Goal: Task Accomplishment & Management: Manage account settings

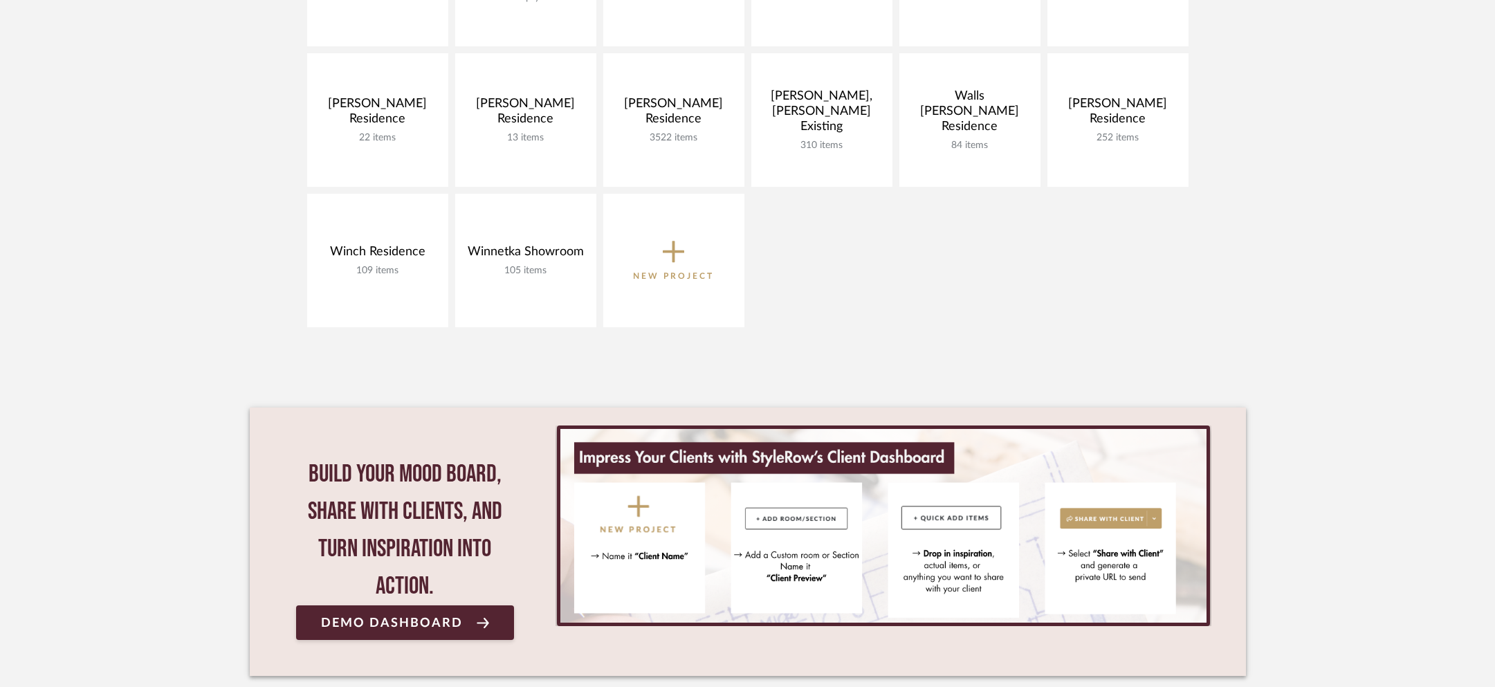
scroll to position [995, 0]
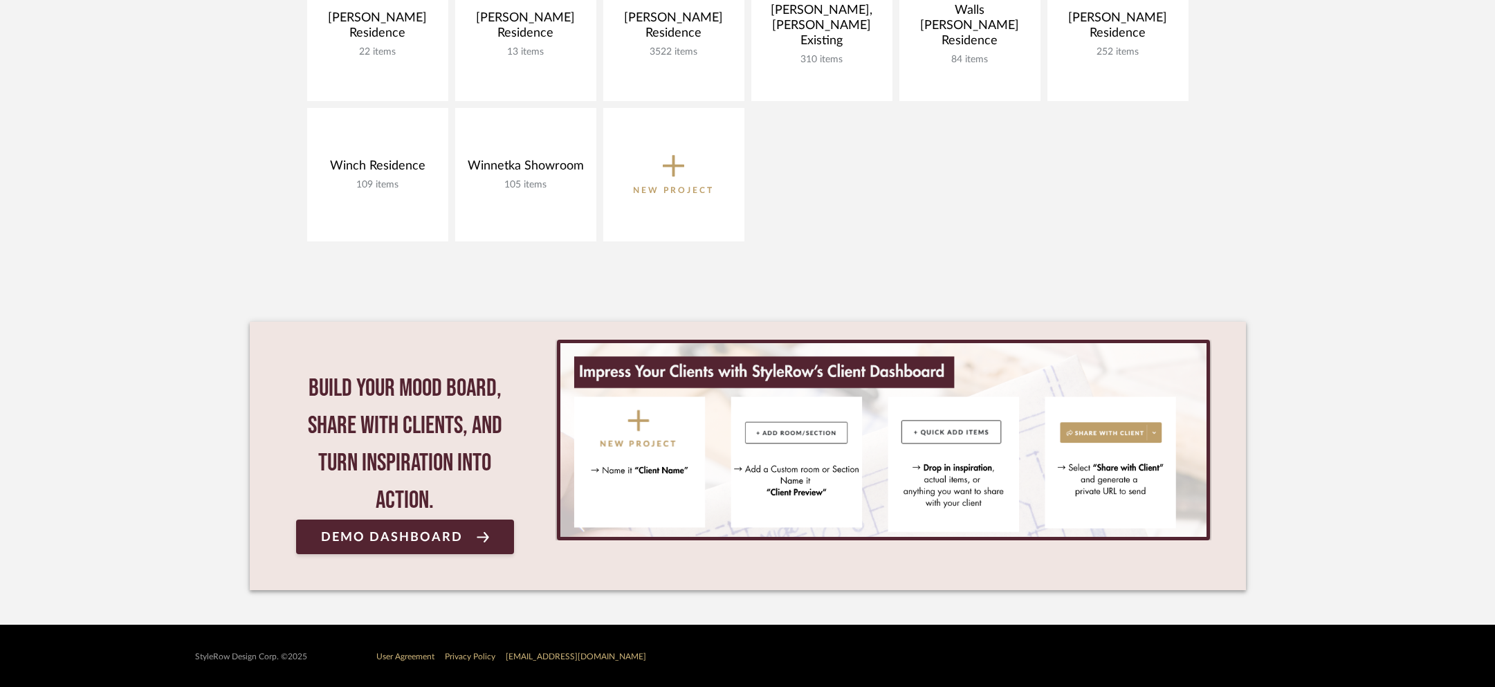
click at [657, 149] on button "New Project" at bounding box center [673, 175] width 141 height 134
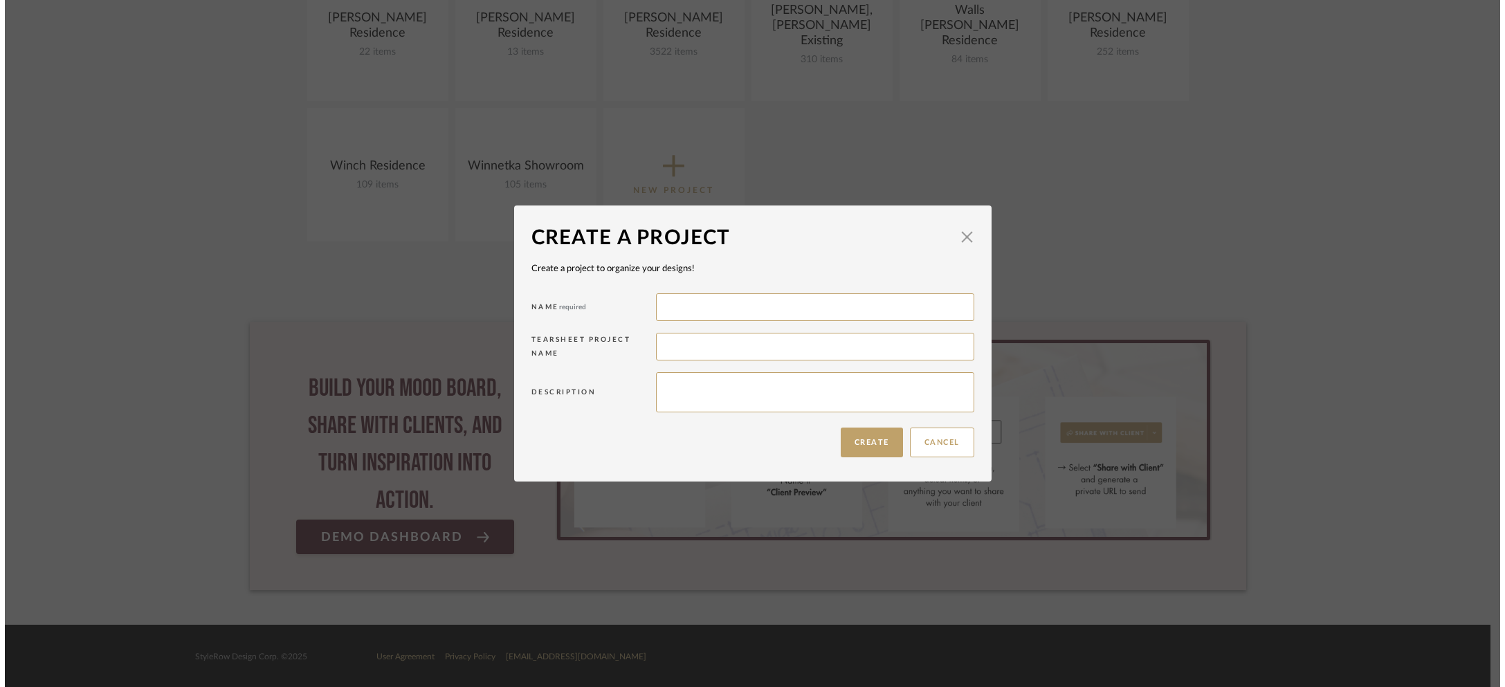
scroll to position [0, 0]
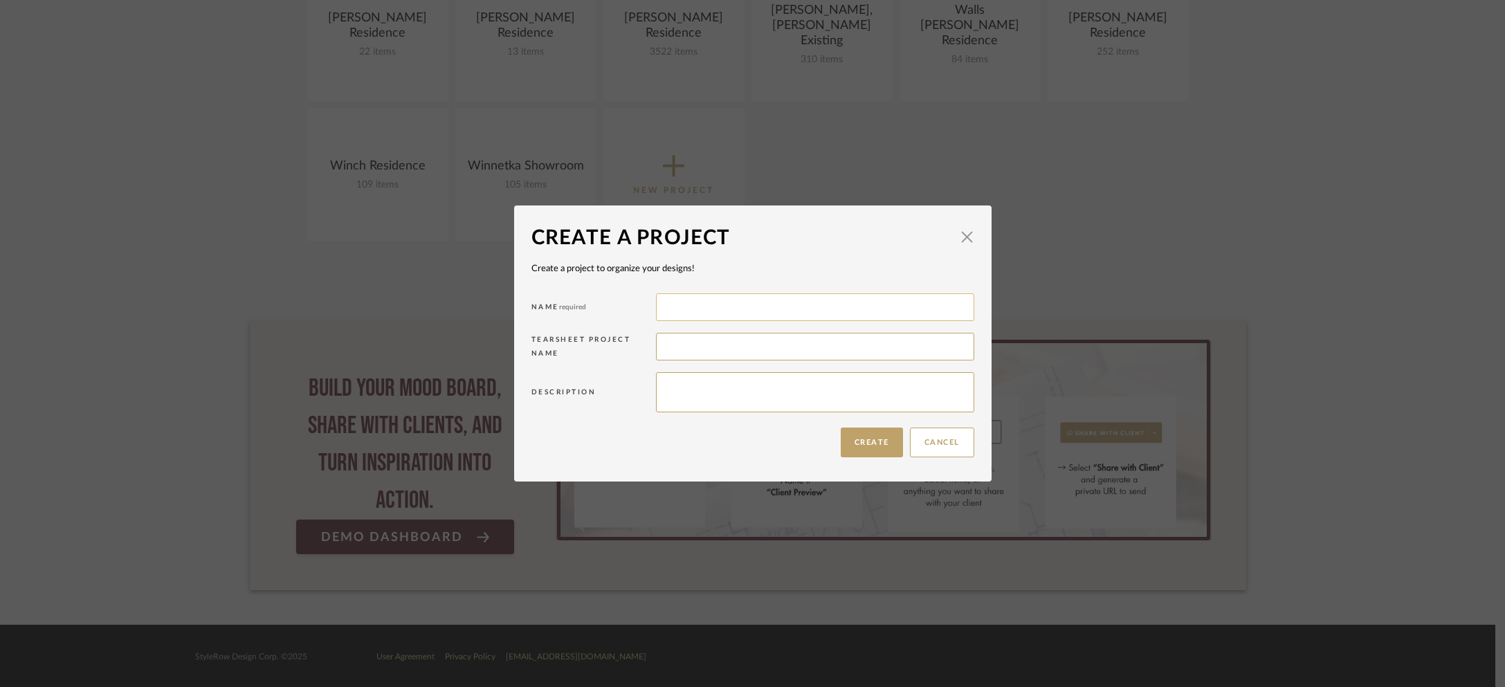
click at [725, 301] on input at bounding box center [815, 307] width 318 height 28
type input "[PERSON_NAME] Residence"
click at [860, 455] on button "Create" at bounding box center [872, 443] width 62 height 30
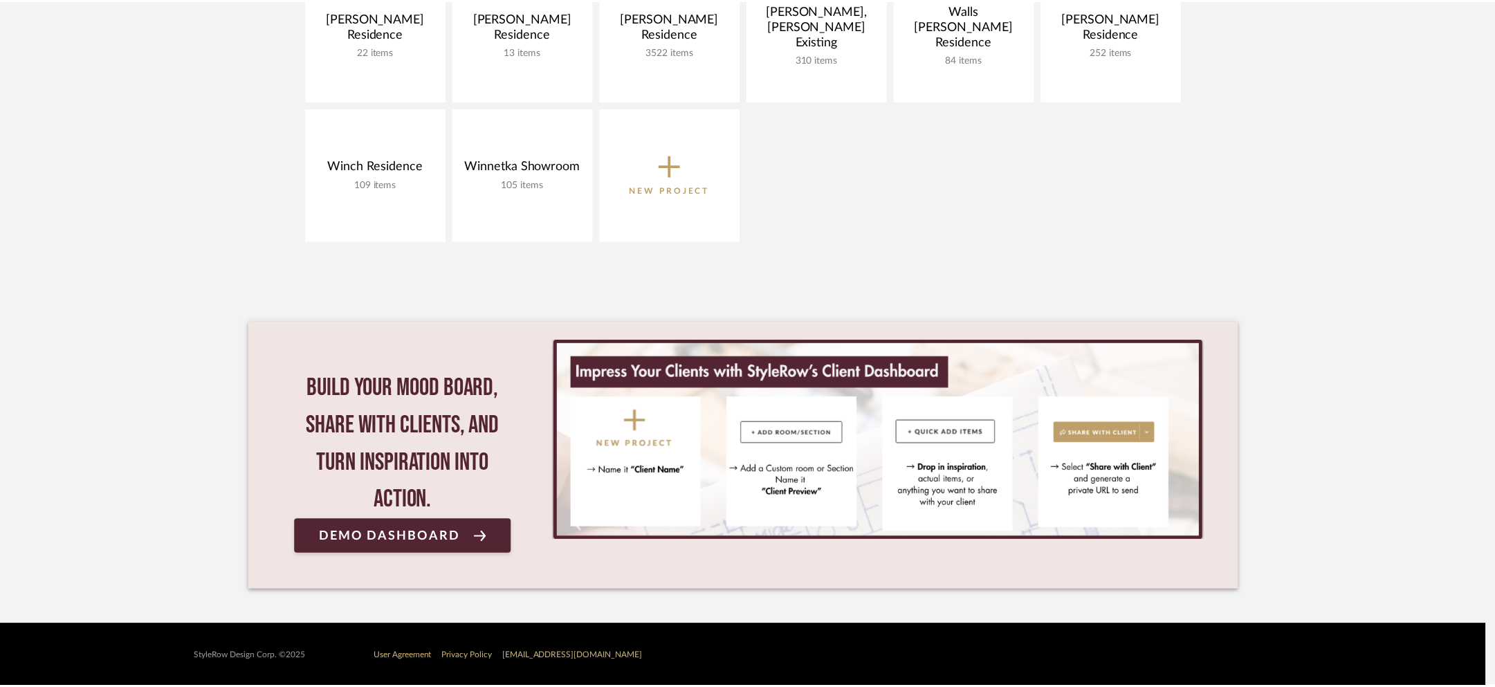
scroll to position [995, 0]
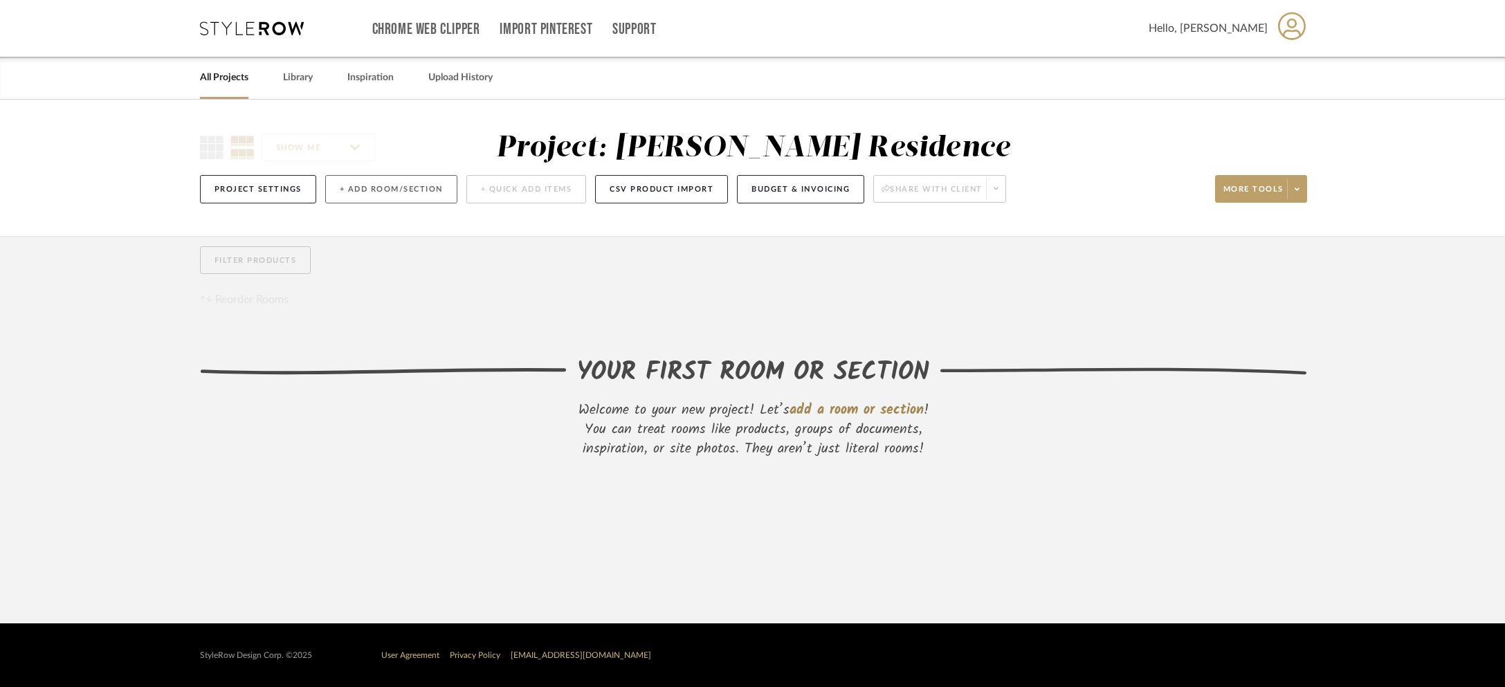
click at [371, 189] on button "+ Add Room/Section" at bounding box center [391, 189] width 132 height 28
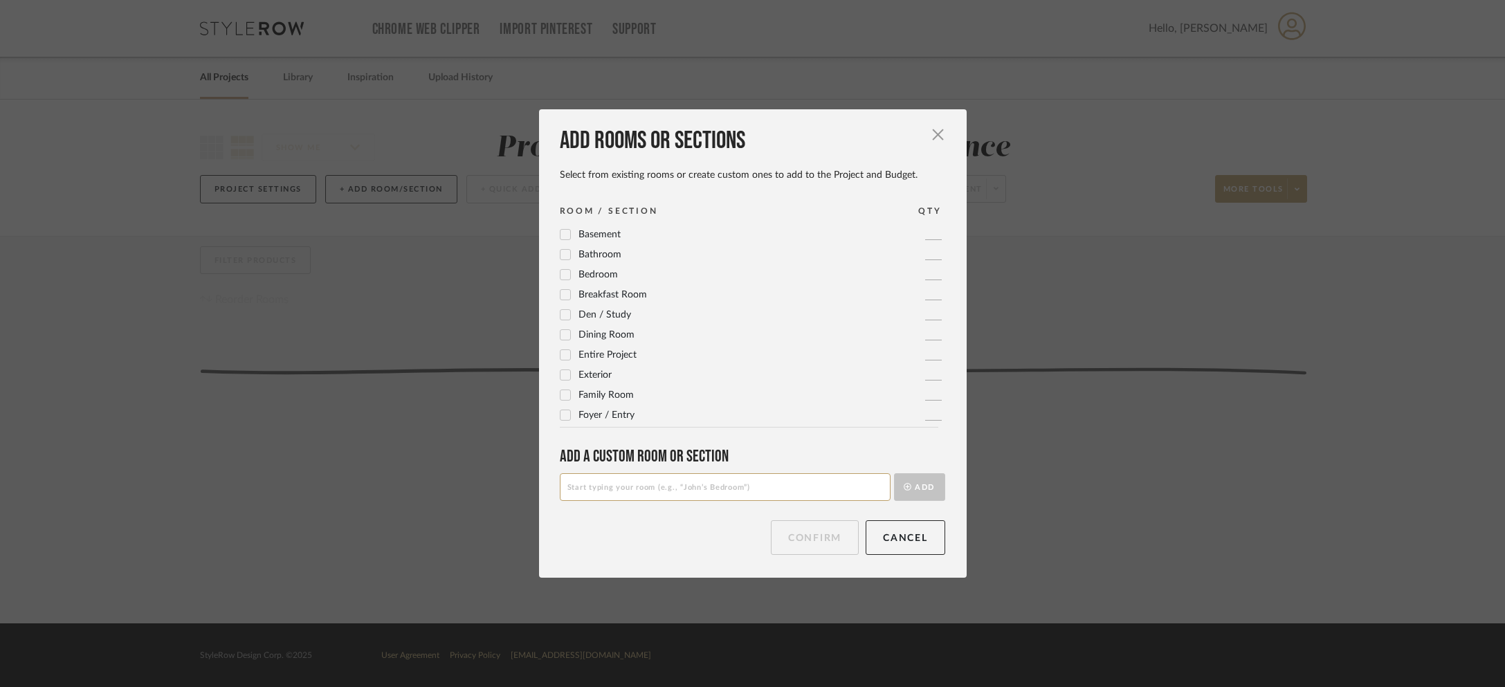
click at [628, 492] on input at bounding box center [725, 487] width 331 height 28
paste input "Plans & Specifications"
type input "Plans & Specifications"
drag, startPoint x: 917, startPoint y: 488, endPoint x: 675, endPoint y: 332, distance: 287.3
click at [915, 487] on button "Add" at bounding box center [919, 487] width 51 height 28
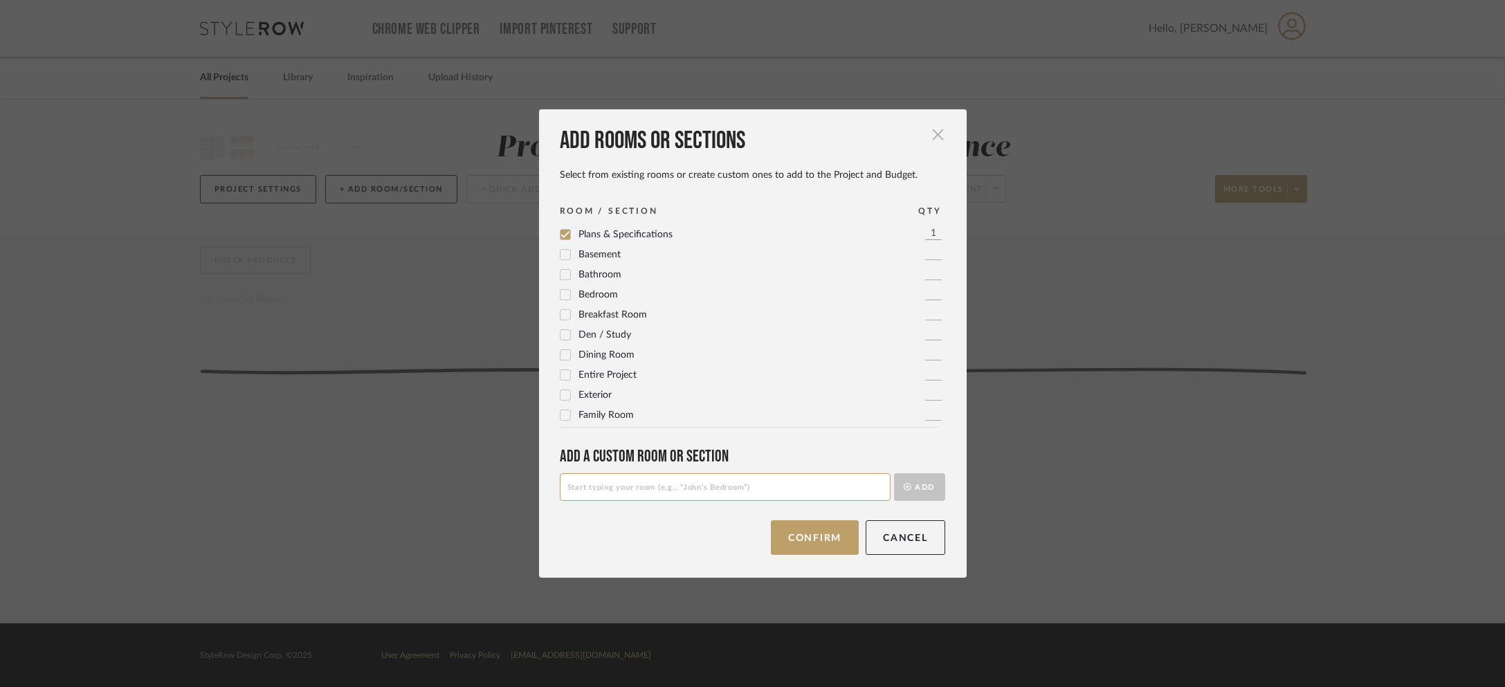
click at [932, 132] on span "button" at bounding box center [938, 134] width 28 height 28
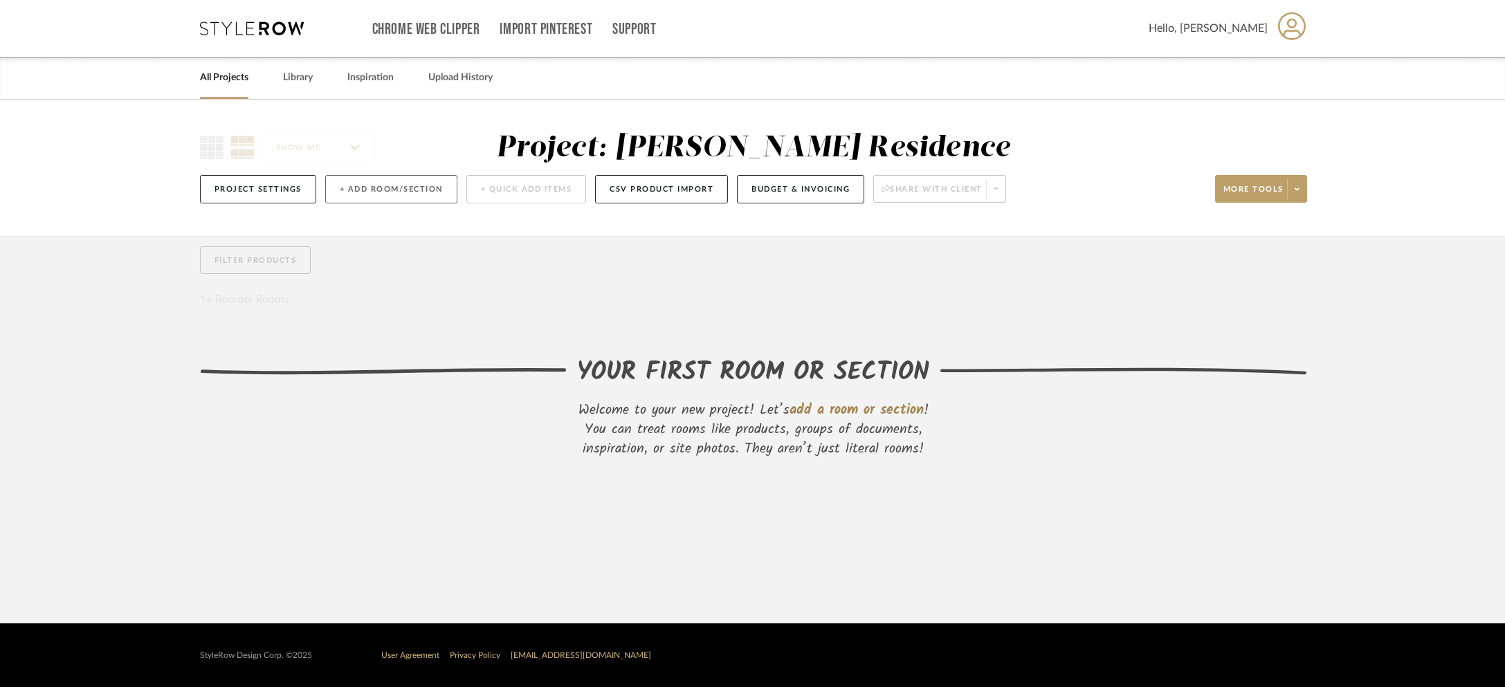
click at [381, 192] on button "+ Add Room/Section" at bounding box center [391, 189] width 132 height 28
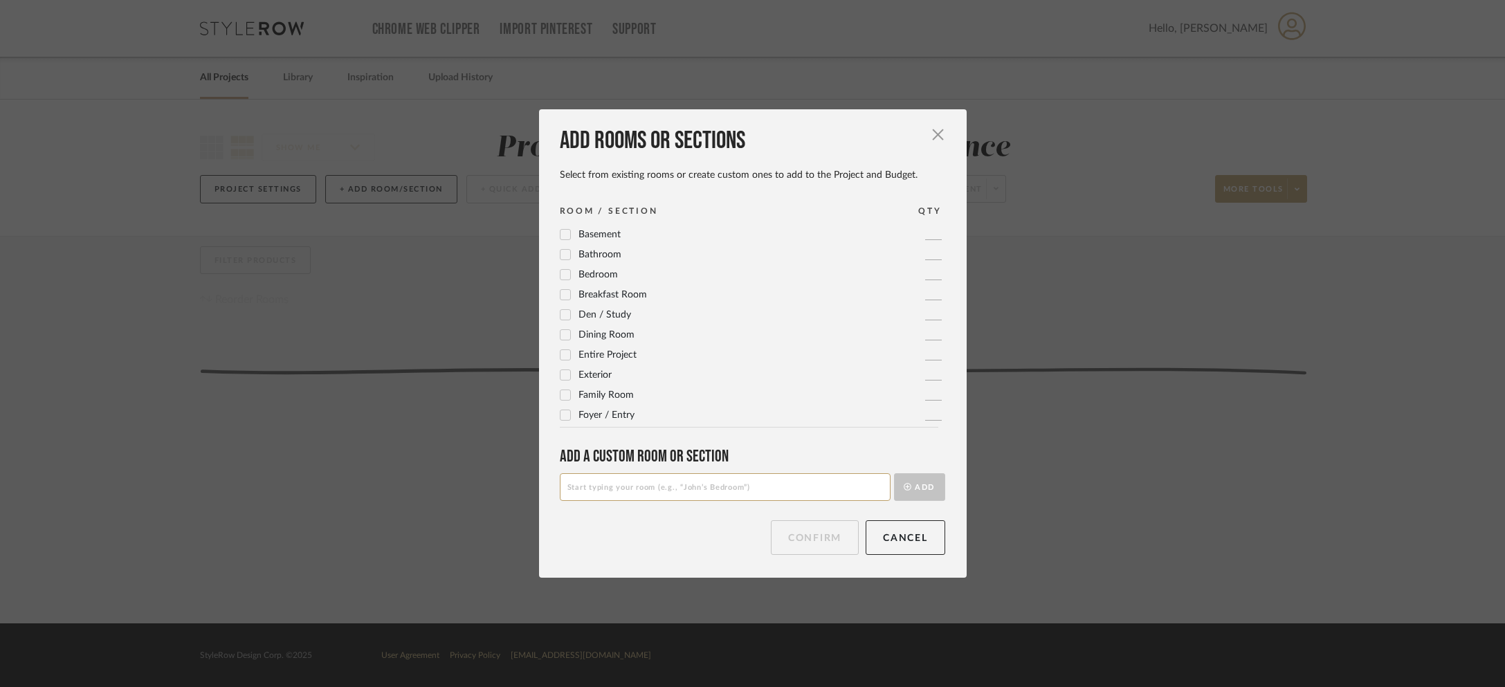
click at [680, 487] on input at bounding box center [725, 487] width 331 height 28
paste input "Plans & Specifications"
drag, startPoint x: 672, startPoint y: 491, endPoint x: 540, endPoint y: 482, distance: 132.5
click at [540, 482] on div "Add rooms or sections Select from existing rooms or create custom ones to add t…" at bounding box center [753, 343] width 428 height 468
type input "PLANS & SPECIFICATIONS"
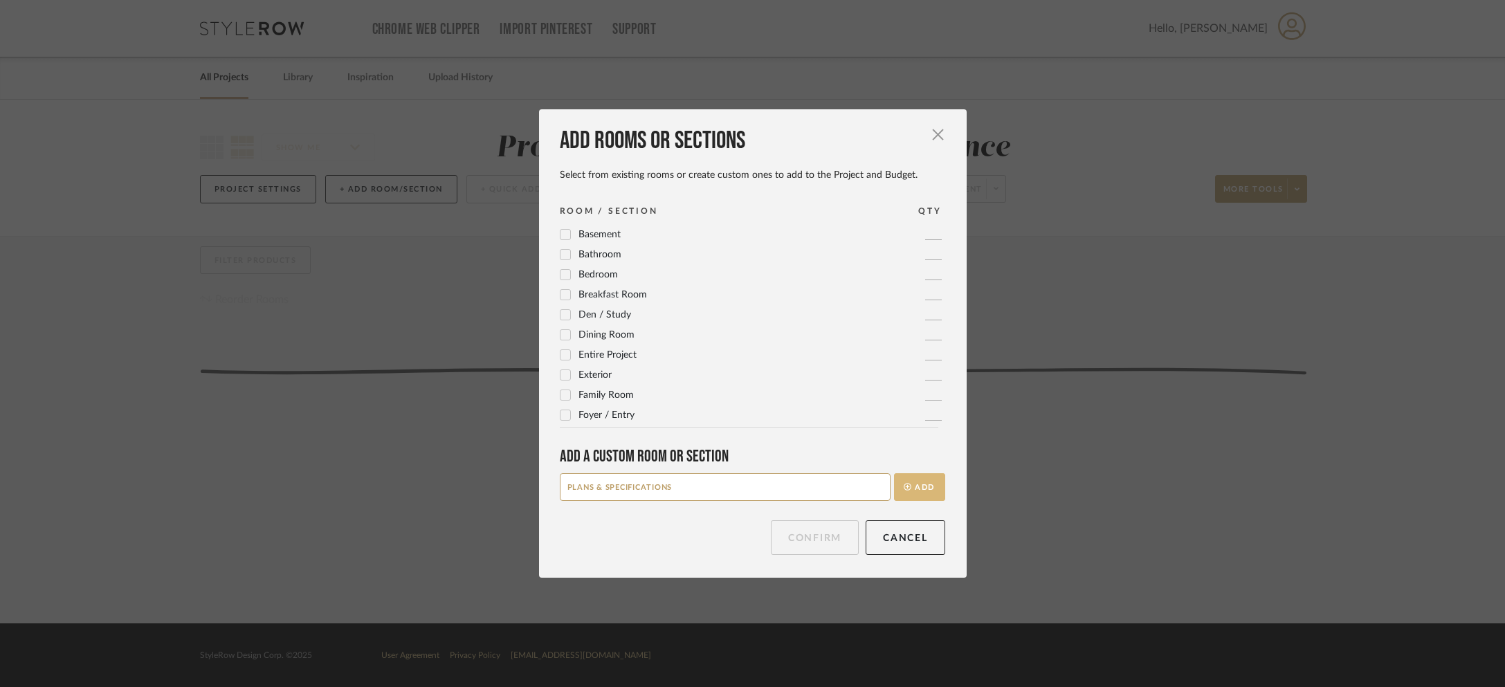
click at [924, 488] on button "Add" at bounding box center [919, 487] width 51 height 28
click at [638, 486] on input at bounding box center [725, 487] width 331 height 28
type input "BUDGETS & TIMELINES"
click at [914, 489] on button "Add" at bounding box center [919, 487] width 51 height 28
click at [724, 482] on input at bounding box center [725, 487] width 331 height 28
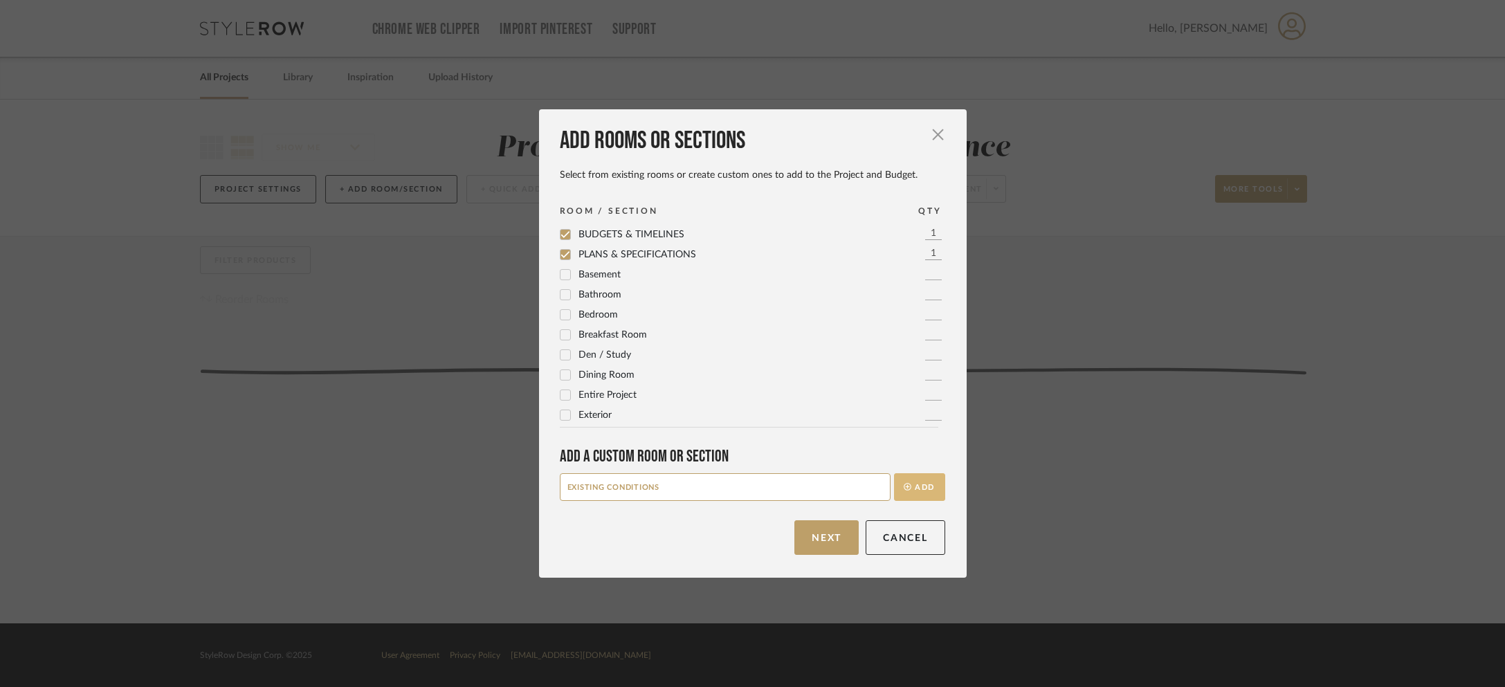
type input "EXISTING CONDITIONS"
click at [918, 489] on button "Add" at bounding box center [919, 487] width 51 height 28
click at [641, 477] on input at bounding box center [725, 487] width 331 height 28
type input "EXISTING FURNITURE & FIXTURES"
drag, startPoint x: 922, startPoint y: 488, endPoint x: 877, endPoint y: 491, distance: 45.1
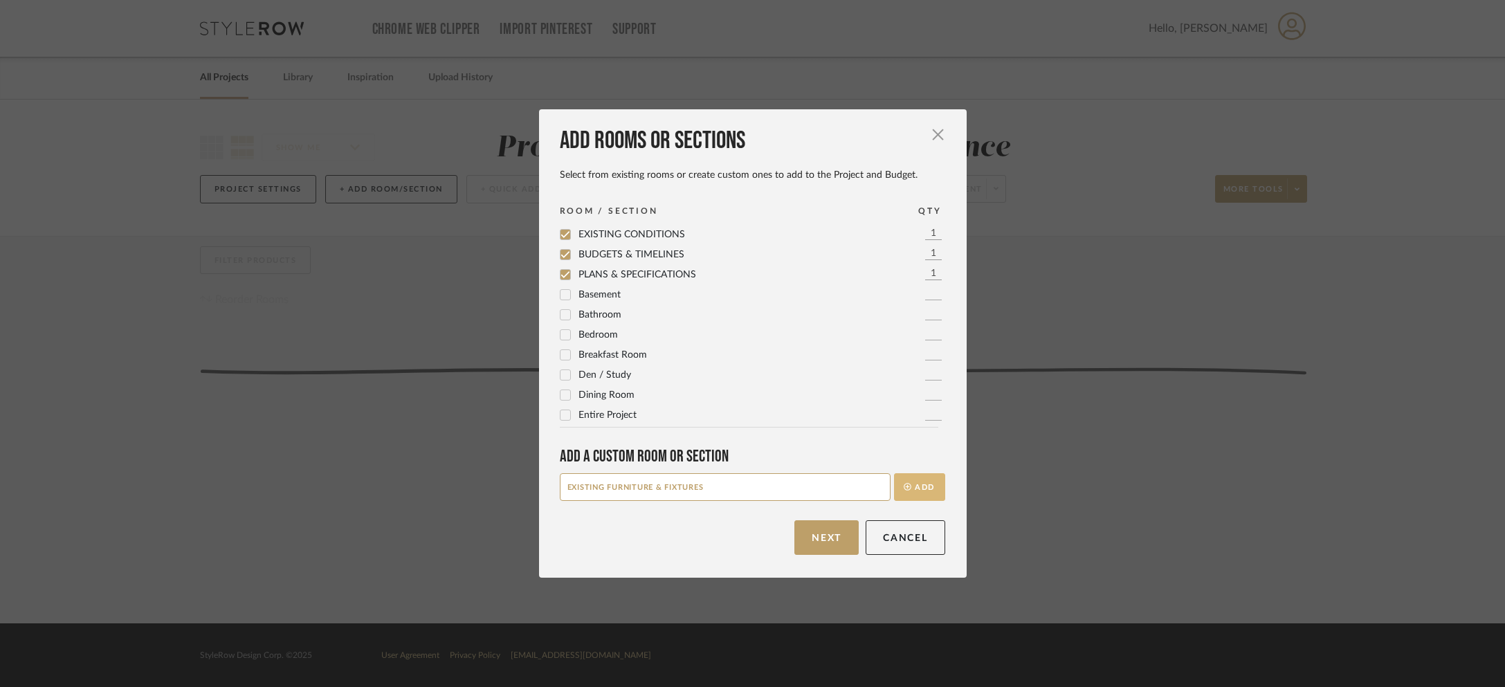
click at [921, 488] on button "Add" at bounding box center [919, 487] width 51 height 28
click at [677, 495] on input at bounding box center [725, 487] width 331 height 28
type input "THE "NO'S""
click at [918, 484] on button "Add" at bounding box center [919, 487] width 51 height 28
click at [836, 529] on button "Next" at bounding box center [826, 537] width 64 height 35
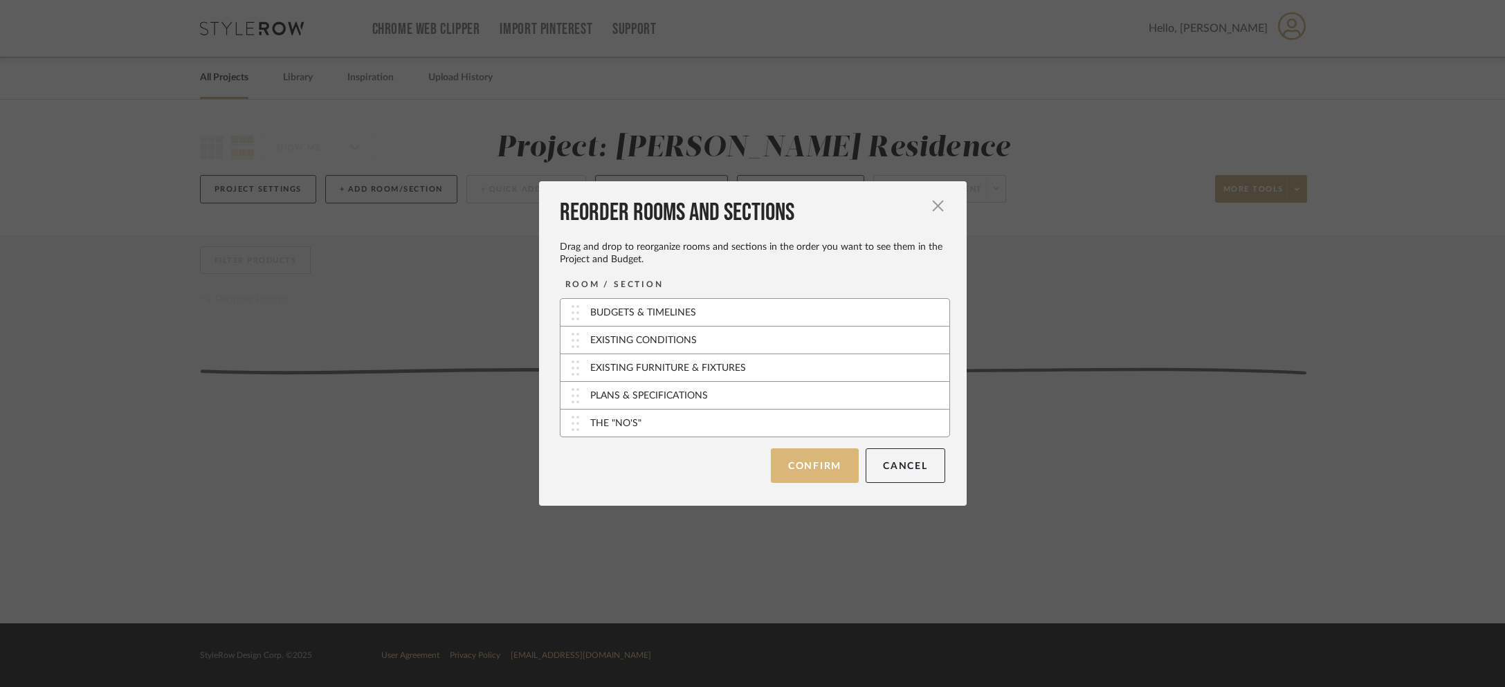
click at [804, 462] on button "Confirm" at bounding box center [815, 465] width 88 height 35
